Goal: Check status: Check status

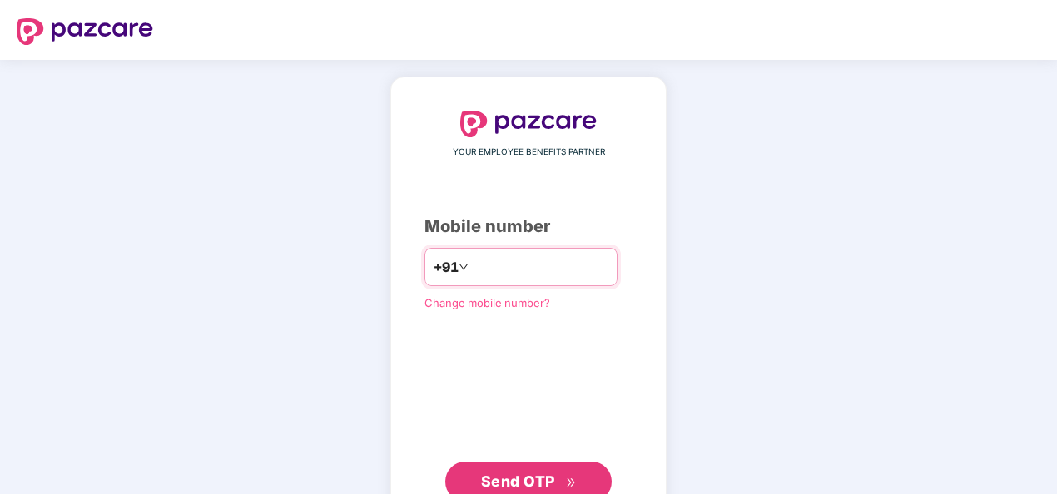
click at [499, 256] on input "number" at bounding box center [540, 267] width 137 height 27
click at [472, 263] on input "**********" at bounding box center [540, 267] width 137 height 27
type input "**********"
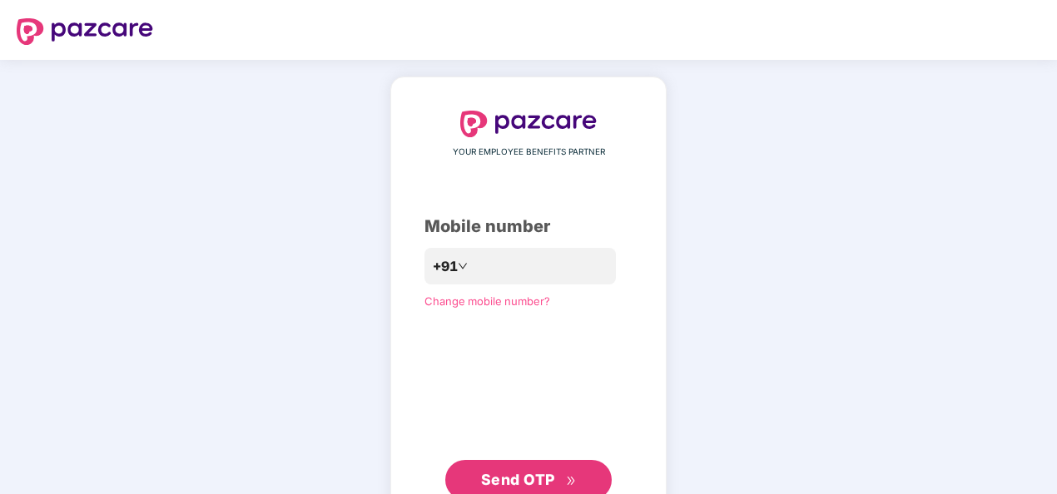
scroll to position [55, 0]
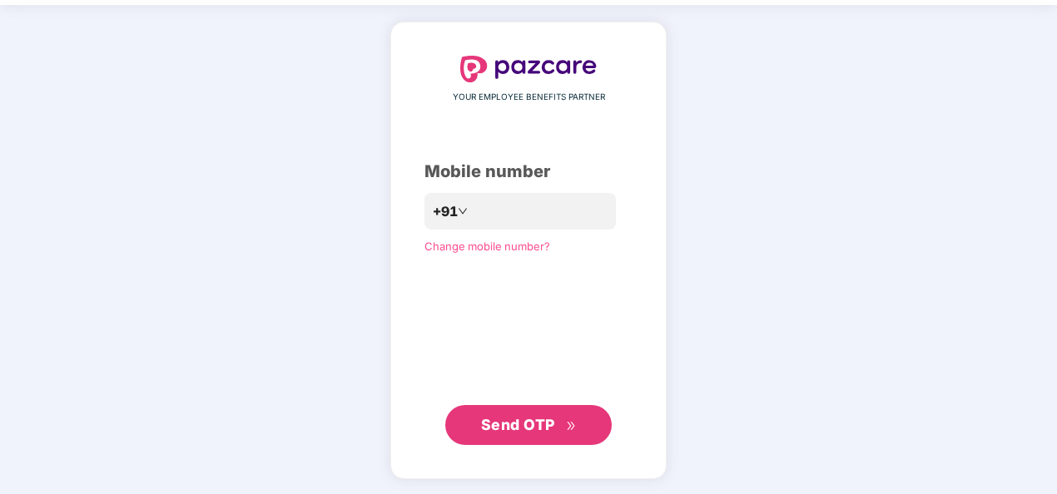
click at [526, 423] on span "Send OTP" at bounding box center [518, 424] width 74 height 17
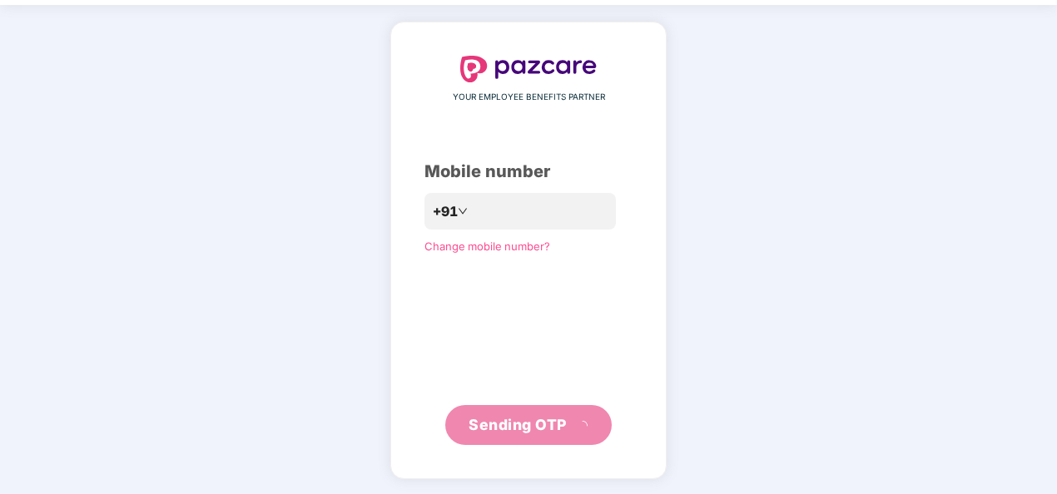
scroll to position [48, 0]
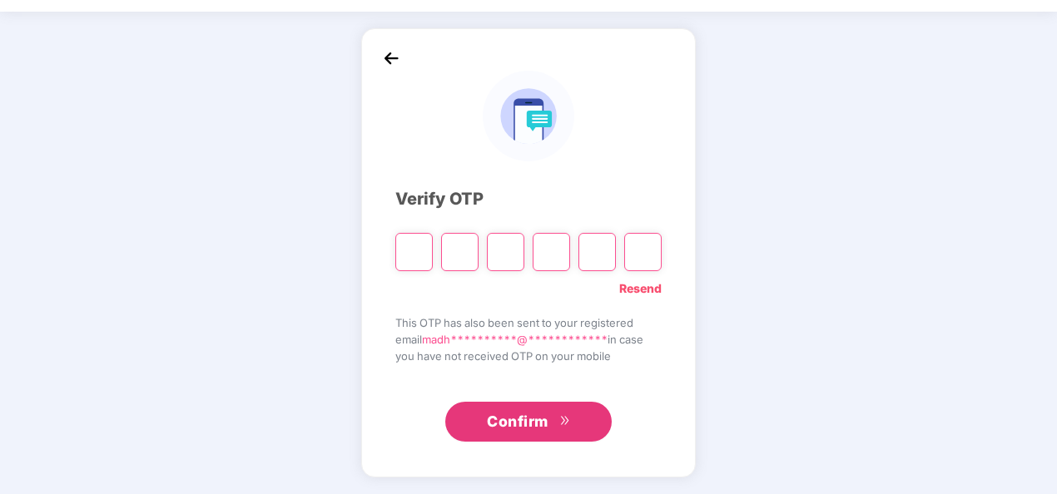
paste input "*"
type input "*"
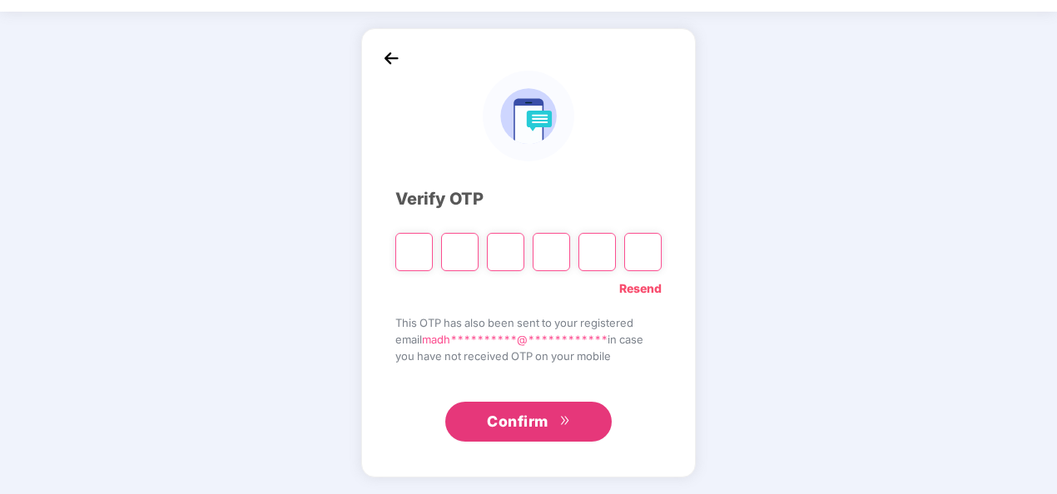
type input "*"
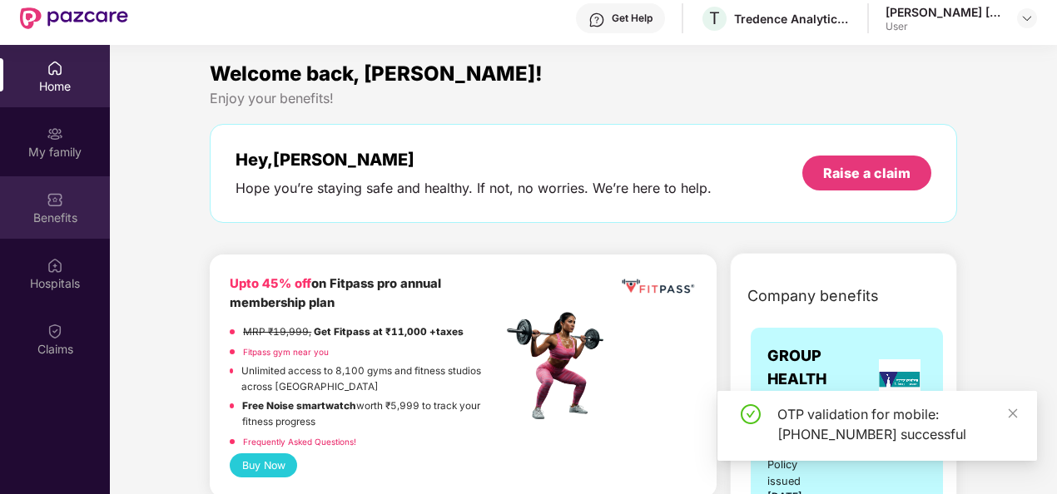
click at [53, 216] on div "Benefits" at bounding box center [55, 218] width 110 height 17
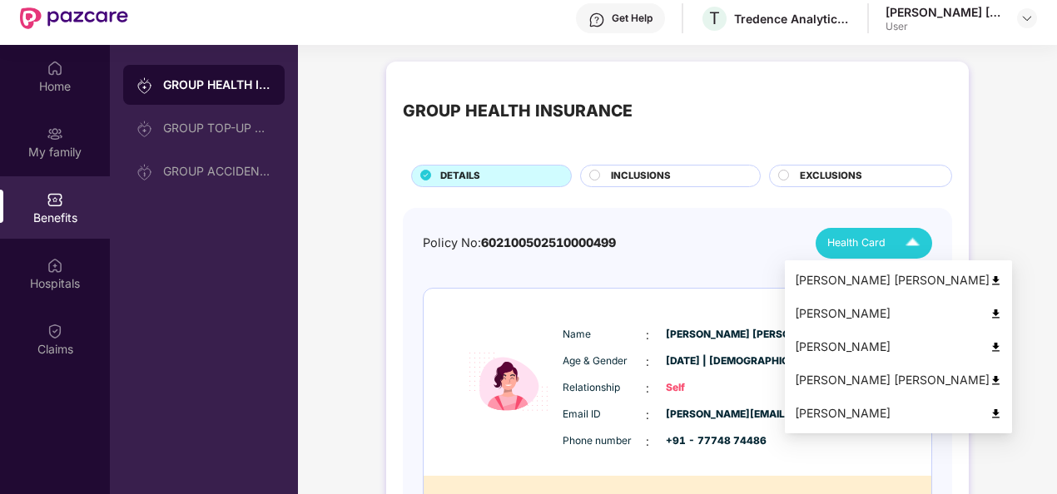
click at [804, 278] on div "[PERSON_NAME] [PERSON_NAME]" at bounding box center [898, 280] width 207 height 18
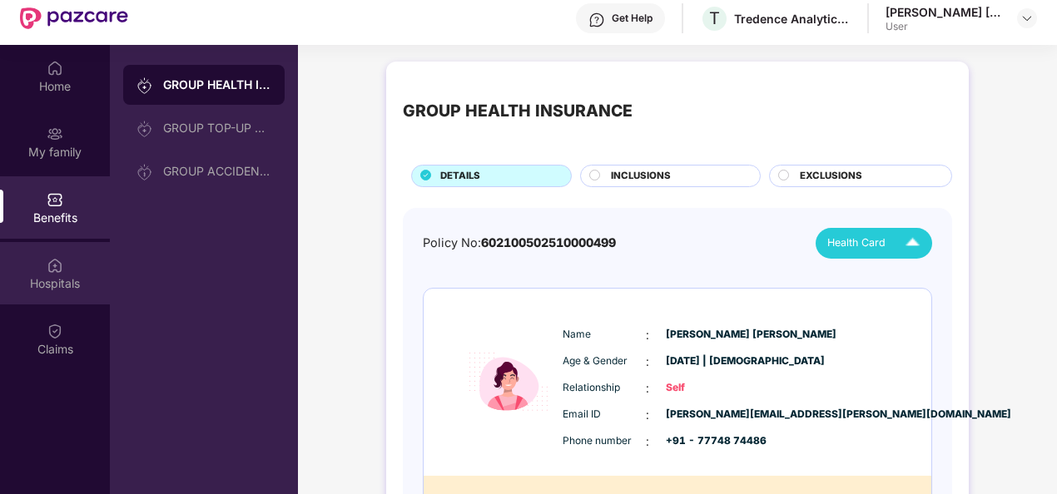
click at [52, 256] on div at bounding box center [55, 264] width 17 height 17
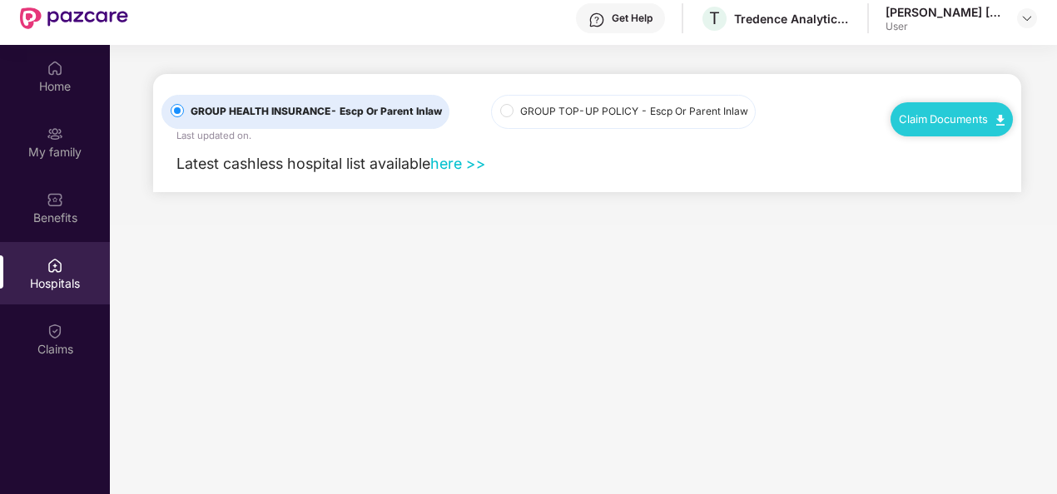
click at [935, 118] on link "Claim Documents" at bounding box center [952, 118] width 106 height 13
click at [927, 185] on link "Claim Process" at bounding box center [959, 182] width 108 height 36
click at [52, 328] on img at bounding box center [55, 331] width 17 height 17
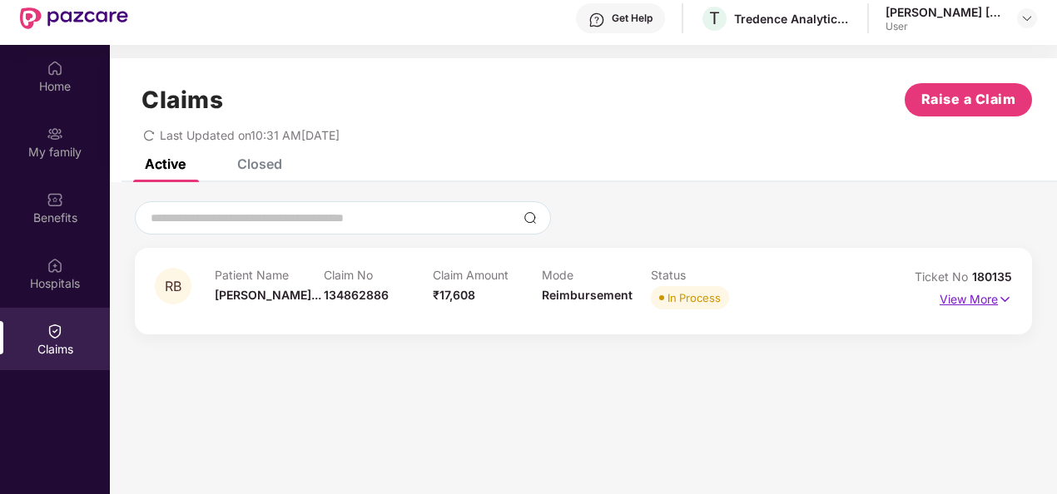
click at [942, 305] on p "View More" at bounding box center [976, 297] width 72 height 22
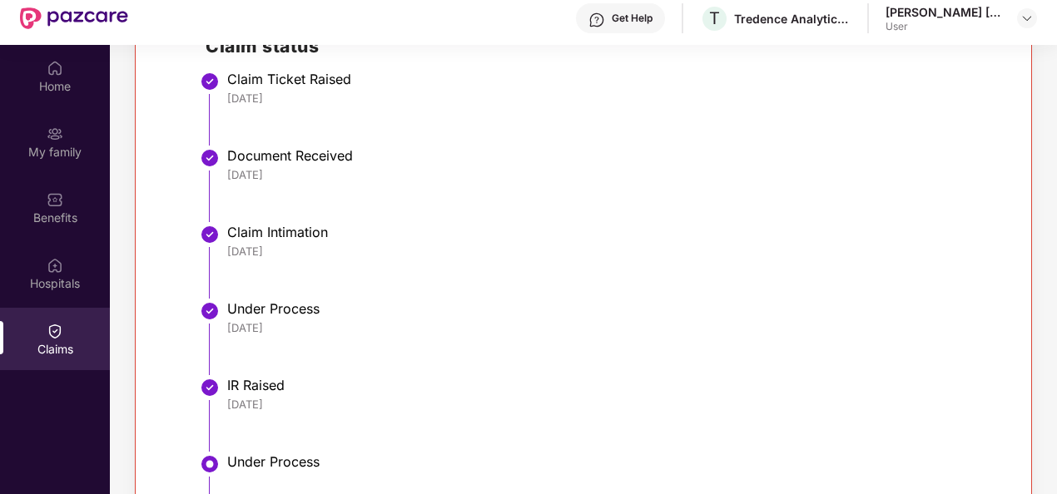
scroll to position [343, 0]
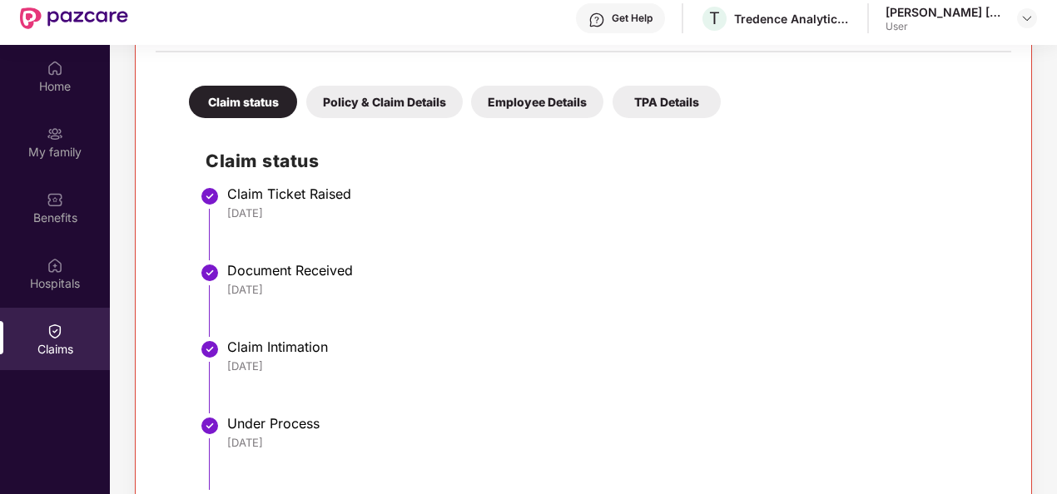
click at [360, 97] on div "Policy & Claim Details" at bounding box center [384, 102] width 156 height 32
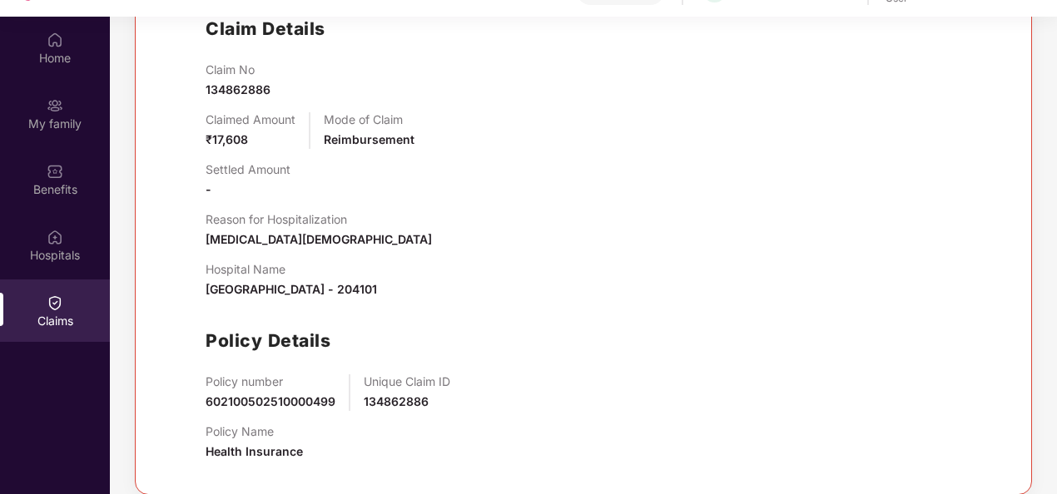
scroll to position [93, 0]
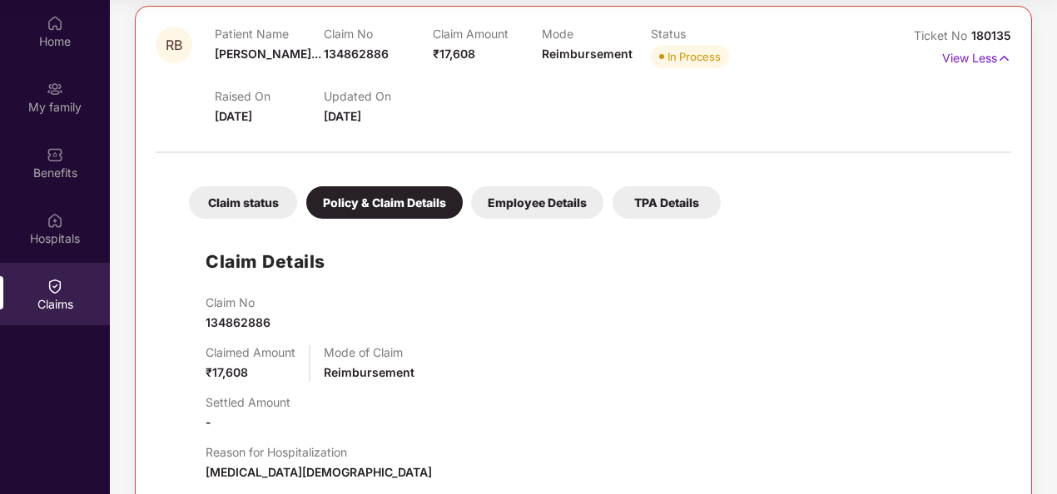
click at [501, 203] on div "Employee Details" at bounding box center [537, 202] width 132 height 32
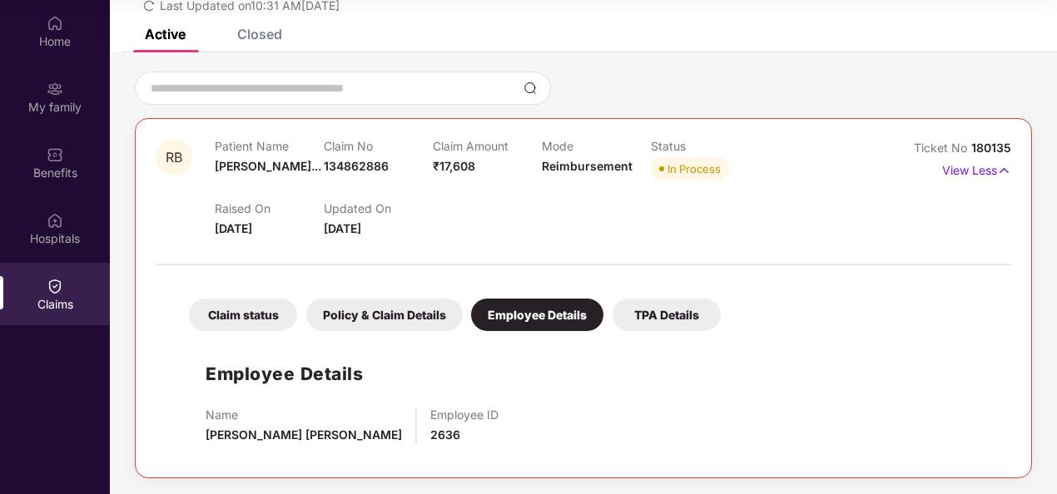
click at [628, 316] on div "TPA Details" at bounding box center [667, 315] width 108 height 32
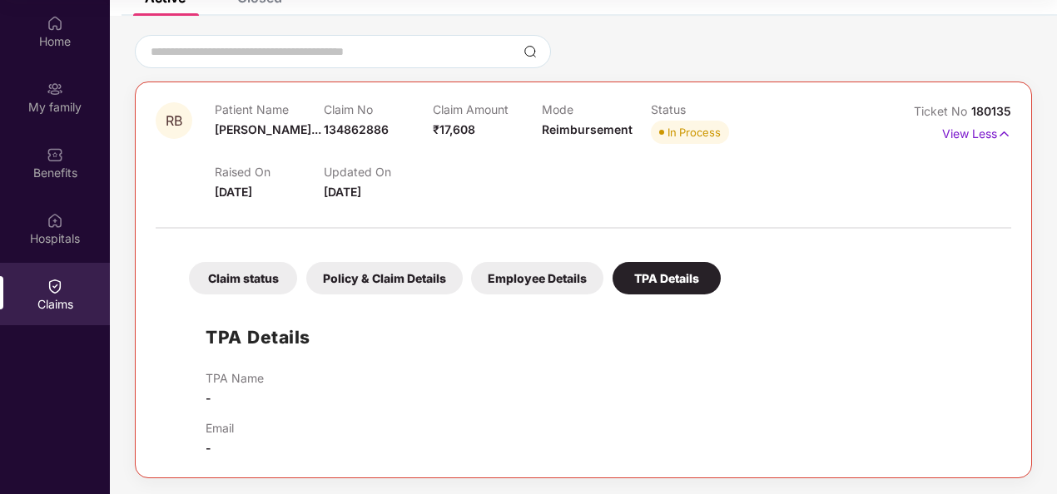
click at [224, 283] on div "Claim status" at bounding box center [243, 278] width 108 height 32
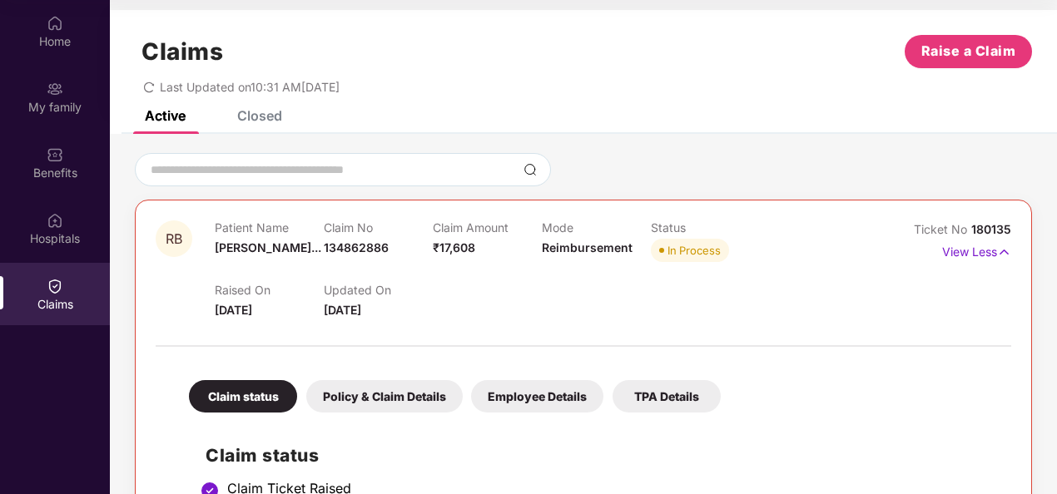
scroll to position [0, 0]
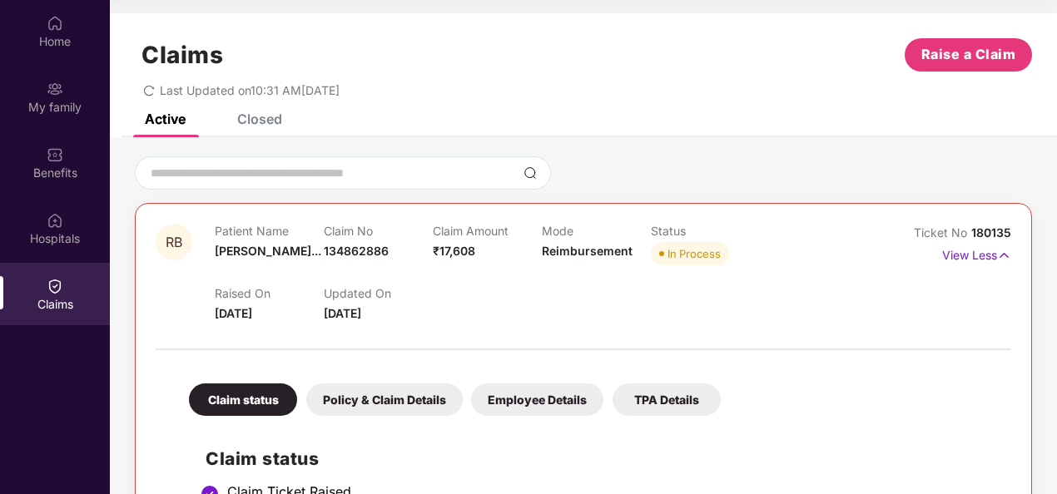
click at [269, 116] on div "Closed" at bounding box center [259, 119] width 45 height 17
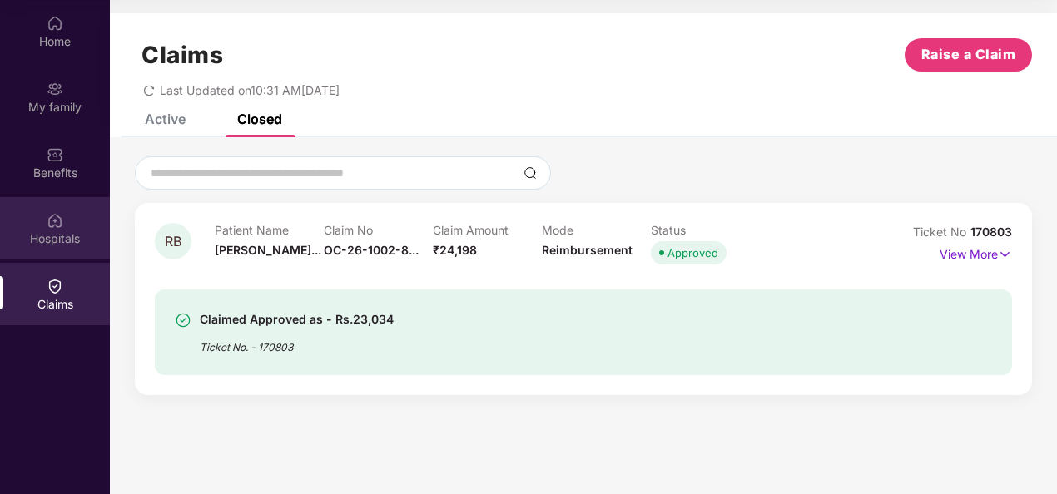
click at [65, 236] on div "Hospitals" at bounding box center [55, 239] width 110 height 17
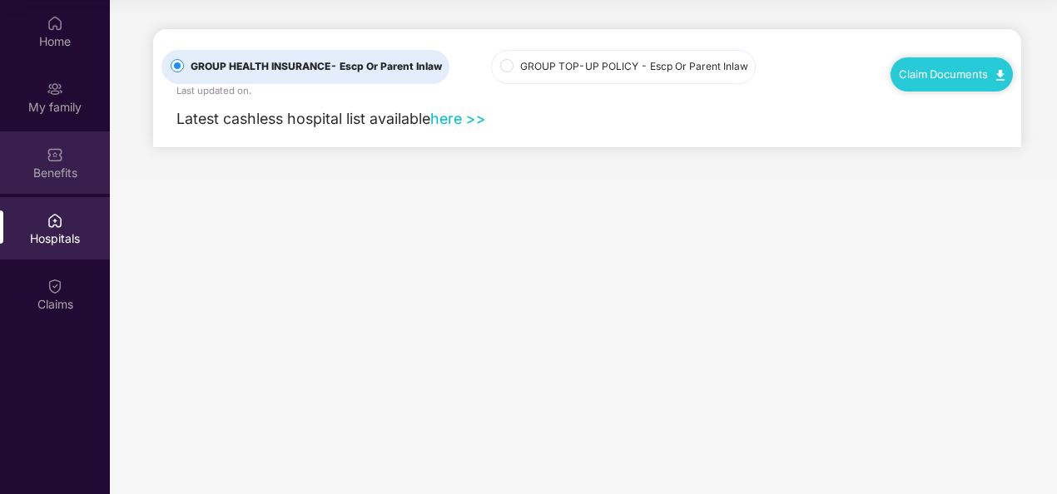
click at [70, 160] on div "Benefits" at bounding box center [55, 163] width 110 height 62
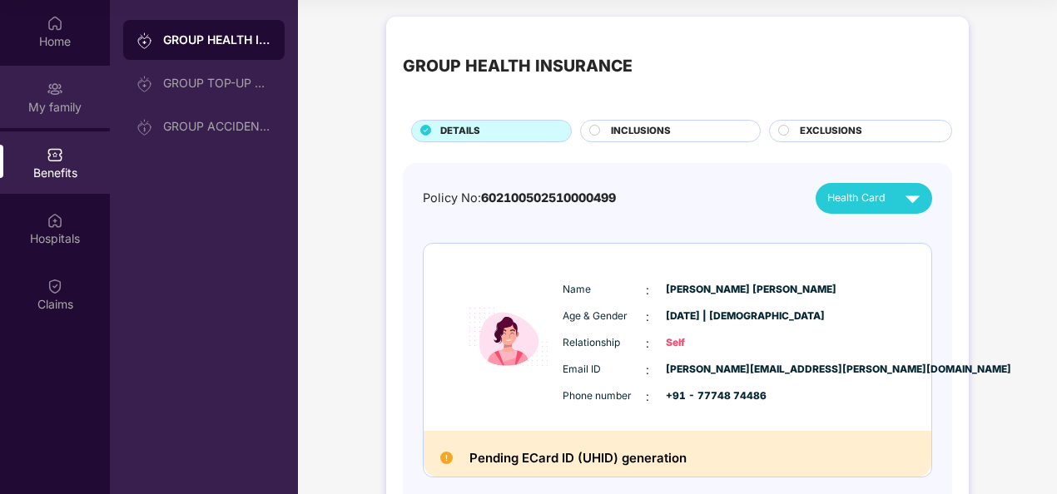
click at [42, 118] on div "My family" at bounding box center [55, 97] width 110 height 62
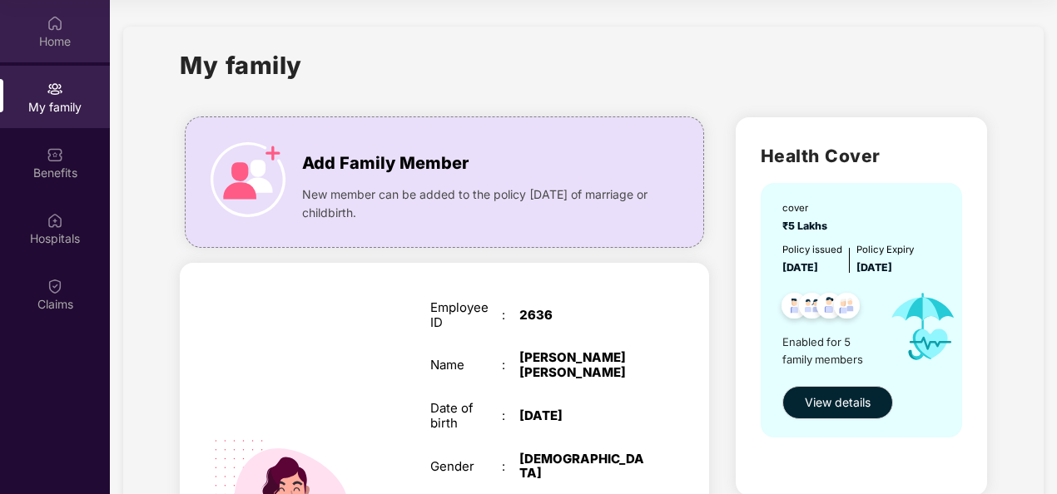
click at [28, 32] on div "Home" at bounding box center [55, 31] width 110 height 62
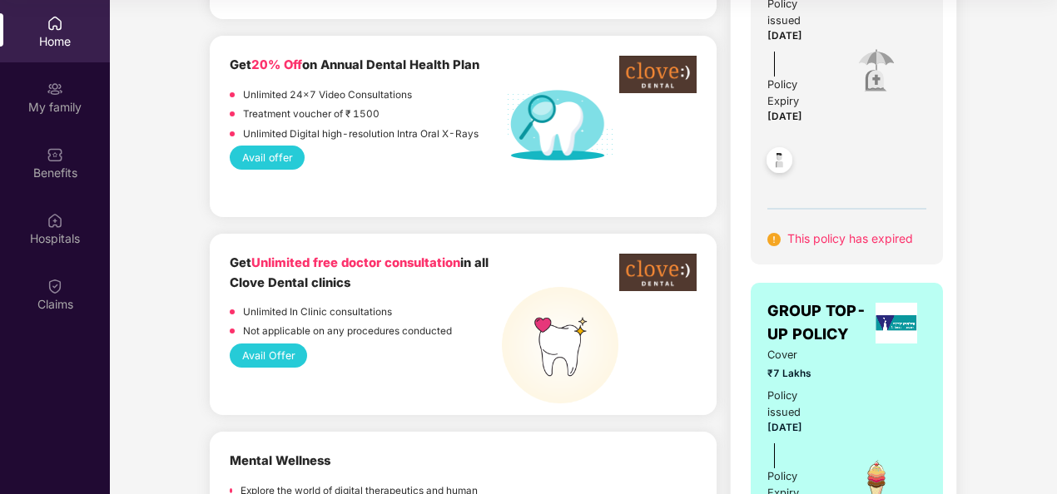
scroll to position [822, 0]
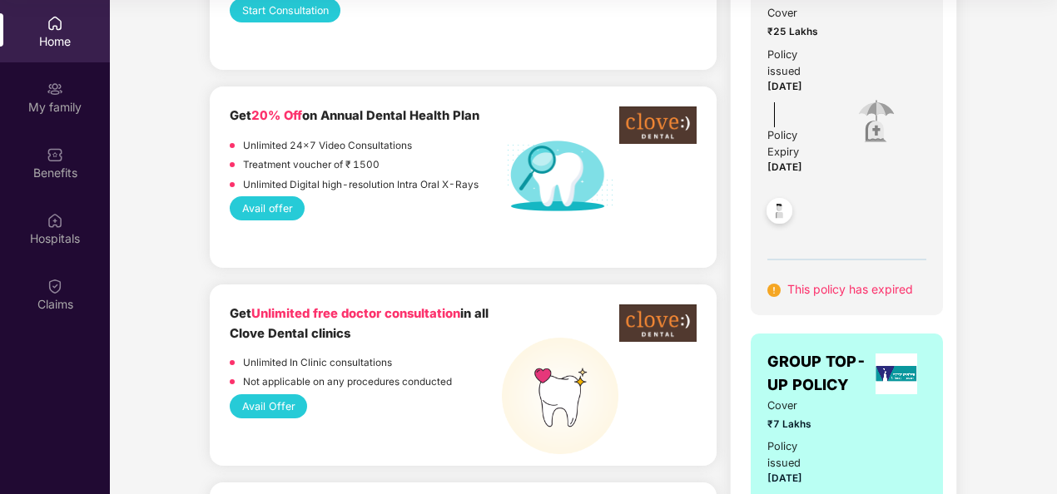
click at [782, 163] on span "[DATE]" at bounding box center [784, 167] width 35 height 12
drag, startPoint x: 782, startPoint y: 163, endPoint x: 790, endPoint y: 126, distance: 38.2
click at [790, 127] on div "Policy Expiry" at bounding box center [796, 143] width 59 height 33
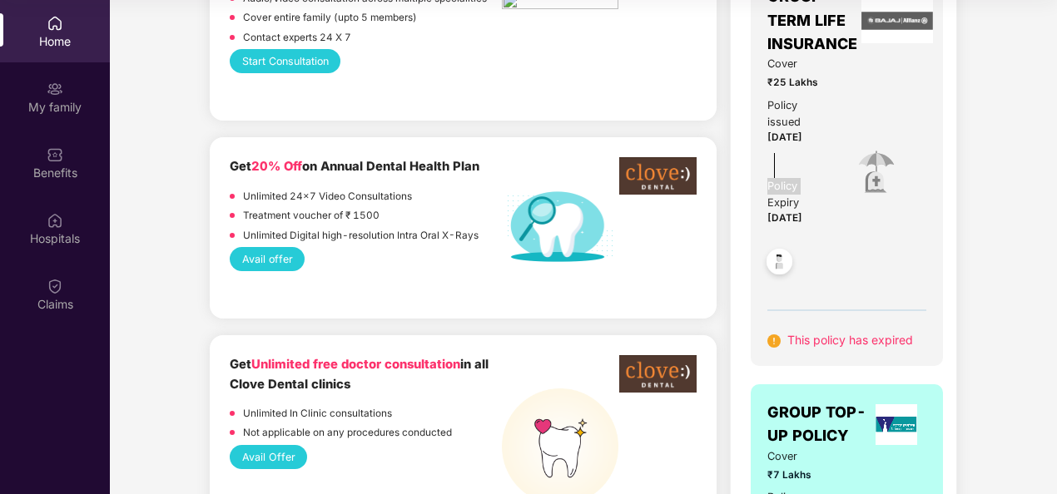
scroll to position [738, 0]
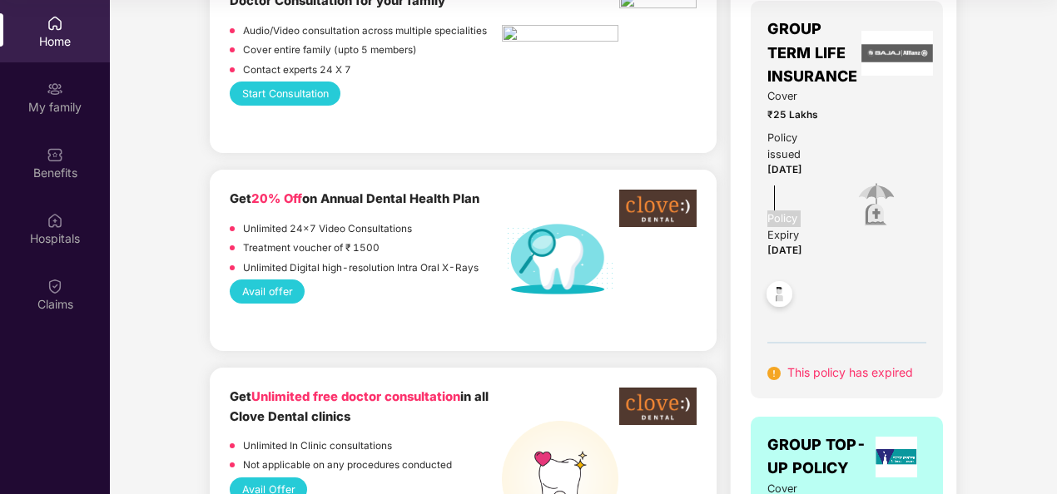
click at [896, 53] on img at bounding box center [897, 53] width 72 height 45
click at [896, 52] on img at bounding box center [897, 53] width 72 height 45
click at [896, 53] on img at bounding box center [897, 53] width 72 height 45
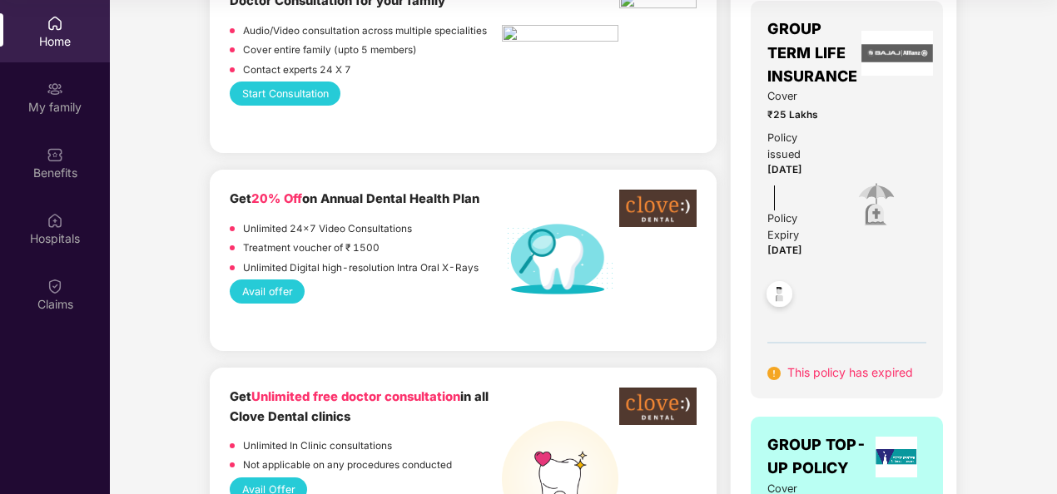
click at [803, 372] on span "This policy has expired" at bounding box center [850, 372] width 126 height 14
